Goal: Task Accomplishment & Management: Manage account settings

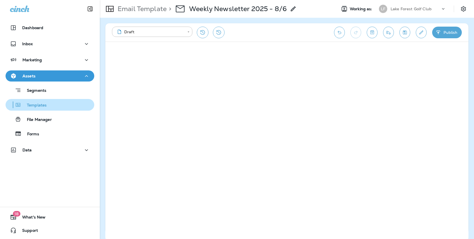
click at [31, 106] on p "Templates" at bounding box center [33, 105] width 25 height 5
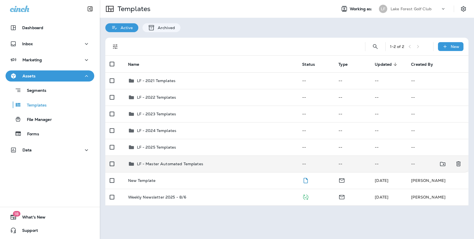
click at [155, 161] on div "LF - Master Automated Templates" at bounding box center [170, 163] width 66 height 7
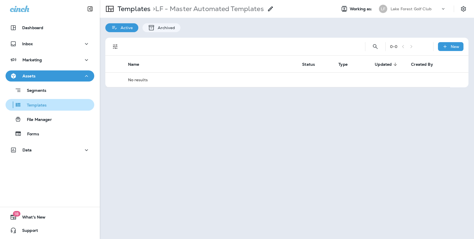
click at [38, 104] on p "Templates" at bounding box center [33, 105] width 25 height 5
click at [40, 105] on p "Templates" at bounding box center [33, 105] width 25 height 5
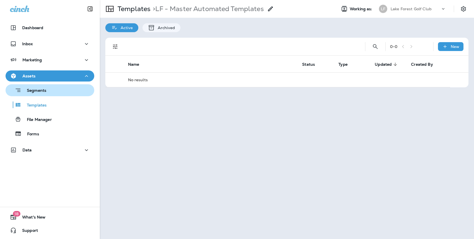
click at [42, 94] on div "Segments" at bounding box center [27, 90] width 39 height 9
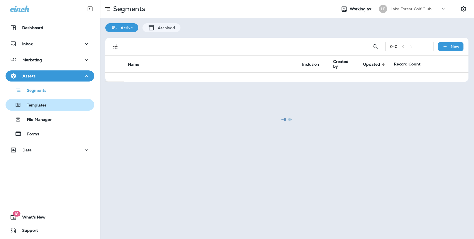
click at [43, 106] on p "Templates" at bounding box center [33, 105] width 25 height 5
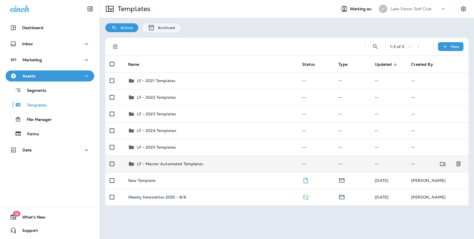
click at [182, 167] on td "LF - Master Automated Templates" at bounding box center [211, 163] width 174 height 17
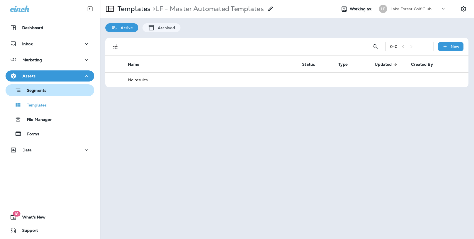
click at [40, 91] on p "Segments" at bounding box center [33, 91] width 25 height 6
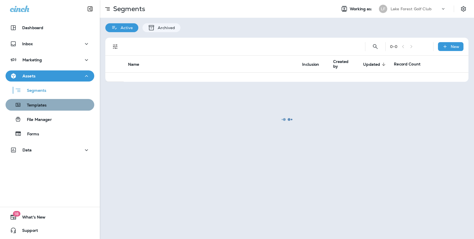
click at [40, 105] on p "Templates" at bounding box center [33, 105] width 25 height 5
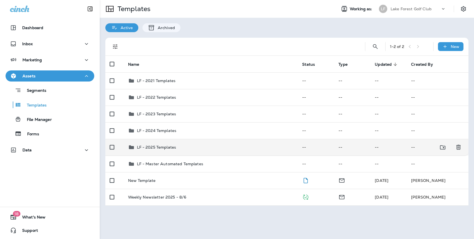
click at [161, 148] on p "LF - 2025 Templates" at bounding box center [156, 147] width 39 height 4
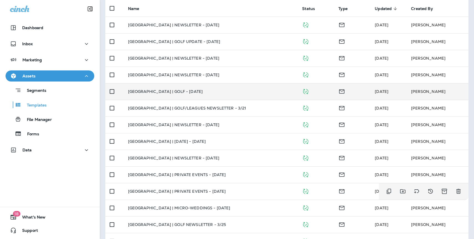
scroll to position [45, 0]
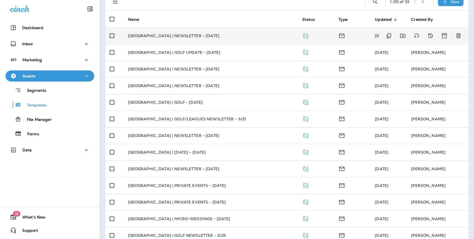
click at [173, 35] on p "[GEOGRAPHIC_DATA] | NEWSLETTER - [DATE]" at bounding box center [173, 36] width 91 height 4
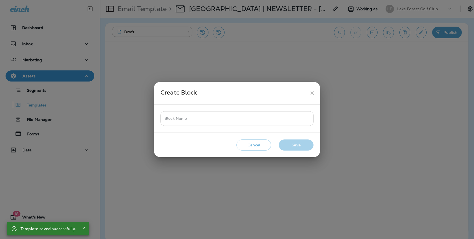
click at [184, 123] on input "Block Name" at bounding box center [236, 118] width 153 height 15
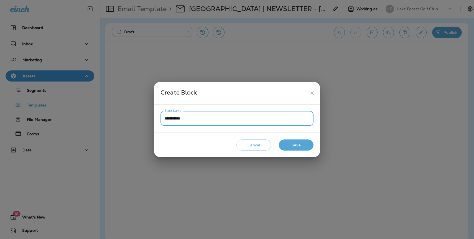
type input "**********"
click at [289, 144] on button "Save" at bounding box center [296, 144] width 35 height 11
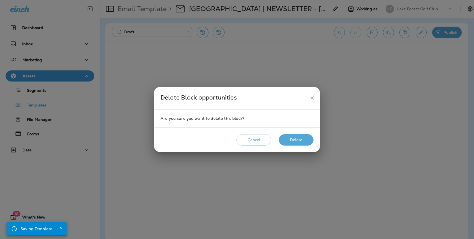
click at [301, 140] on button "Delete" at bounding box center [296, 139] width 35 height 11
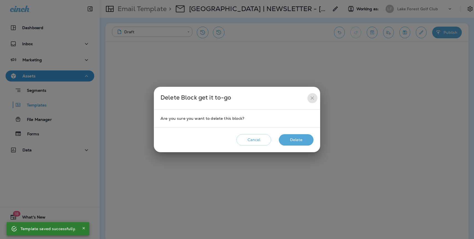
click at [311, 98] on icon "close" at bounding box center [312, 98] width 6 height 6
drag, startPoint x: 312, startPoint y: 98, endPoint x: 304, endPoint y: 103, distance: 9.4
click at [312, 98] on icon "close" at bounding box center [311, 97] width 3 height 3
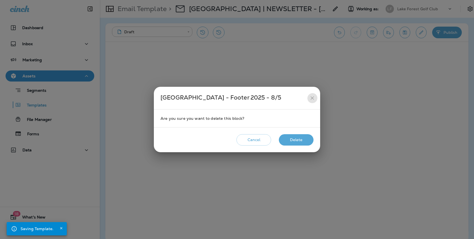
click at [312, 98] on icon "close" at bounding box center [311, 97] width 3 height 3
click at [312, 97] on icon "close" at bounding box center [312, 98] width 6 height 6
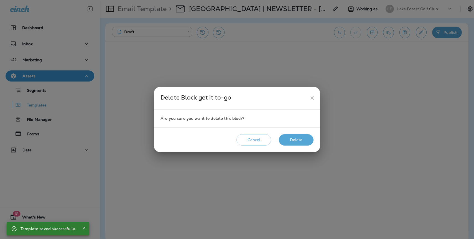
click at [313, 97] on icon "close" at bounding box center [312, 98] width 6 height 6
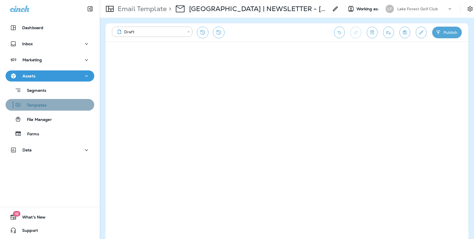
click at [41, 103] on p "Templates" at bounding box center [33, 105] width 25 height 5
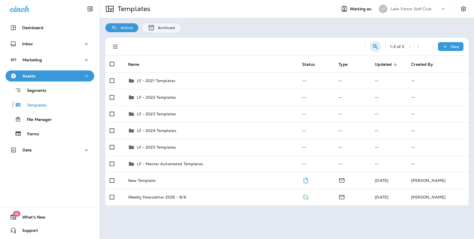
click at [373, 49] on icon "Search Templates" at bounding box center [375, 46] width 7 height 7
click at [329, 48] on input "text" at bounding box center [350, 46] width 49 height 15
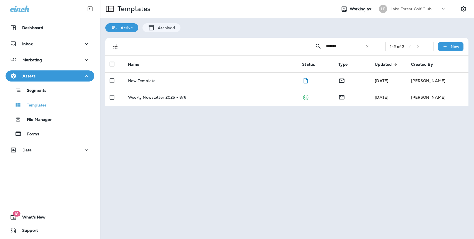
type input "*******"
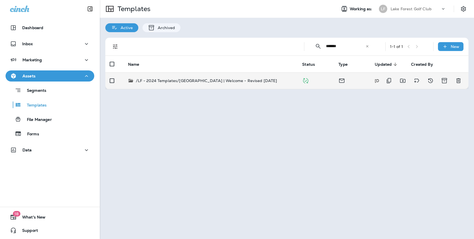
click at [212, 82] on p "/LF - 2024 Templates/[GEOGRAPHIC_DATA] | Welcome - Revised [DATE]" at bounding box center [206, 81] width 141 height 6
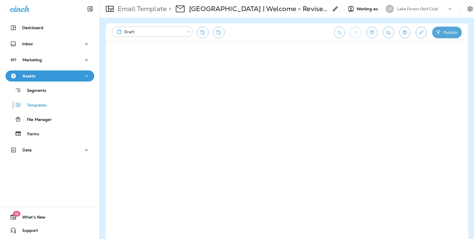
click at [404, 31] on icon "Save" at bounding box center [405, 33] width 6 height 6
click at [39, 102] on div "Templates" at bounding box center [27, 105] width 39 height 8
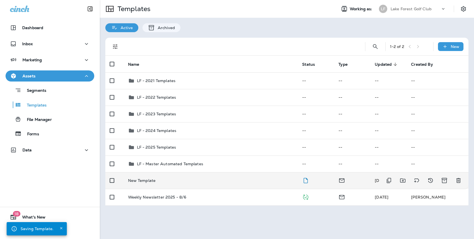
click at [150, 182] on p "New Template" at bounding box center [142, 180] width 28 height 4
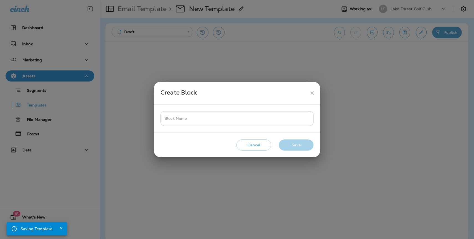
click at [199, 119] on input "Block Name" at bounding box center [236, 118] width 153 height 15
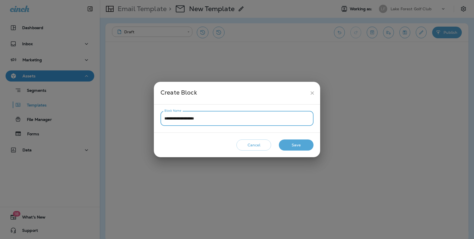
type input "**********"
click at [293, 147] on button "Save" at bounding box center [296, 144] width 35 height 11
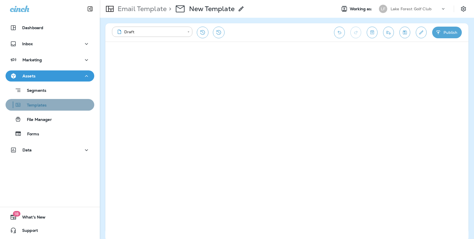
click at [46, 109] on div "Templates" at bounding box center [27, 105] width 39 height 8
